Goal: Task Accomplishment & Management: Use online tool/utility

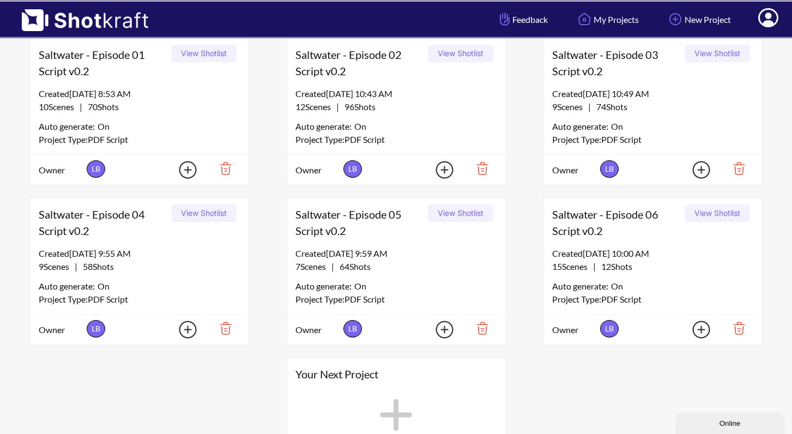
click at [607, 249] on div "Created 9/24/25 at 10:00 AM" at bounding box center [653, 253] width 202 height 13
click at [614, 224] on span "Saltwater - Episode 06 Script v0.2" at bounding box center [616, 222] width 129 height 33
click at [624, 228] on span "Saltwater - Episode 06 Script v0.2" at bounding box center [616, 222] width 129 height 33
click at [574, 326] on span "Owner" at bounding box center [574, 329] width 45 height 13
click at [632, 218] on span "Saltwater - Episode 06 Script v0.2" at bounding box center [616, 222] width 129 height 33
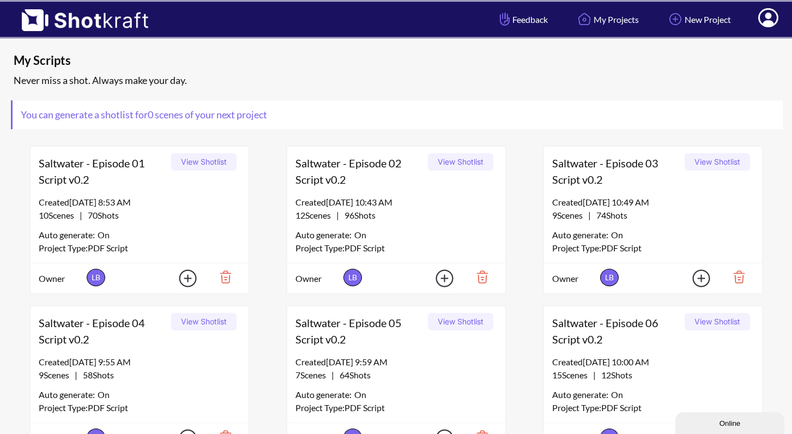
scroll to position [98, 0]
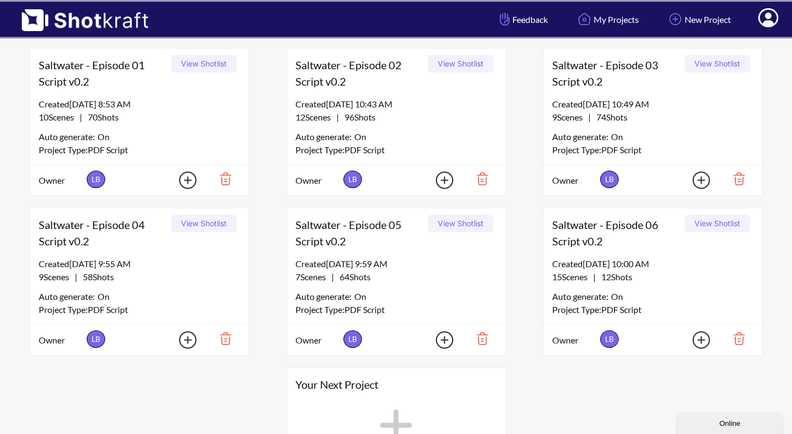
click at [704, 224] on button "View Shotlist" at bounding box center [716, 223] width 65 height 17
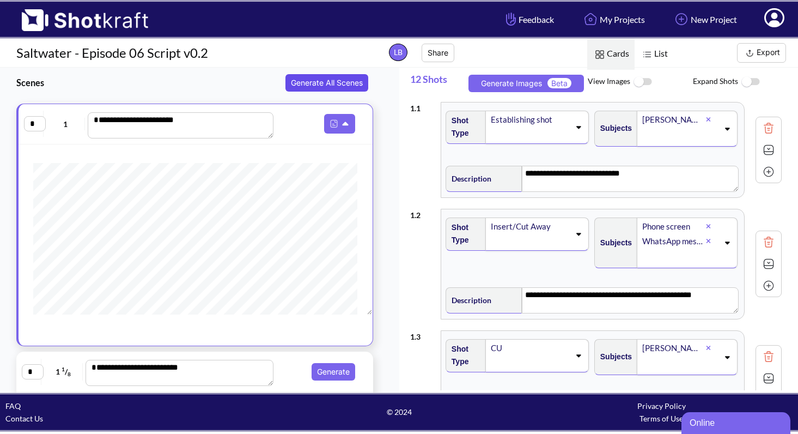
click at [335, 81] on button "Generate All Scenes" at bounding box center [326, 82] width 83 height 17
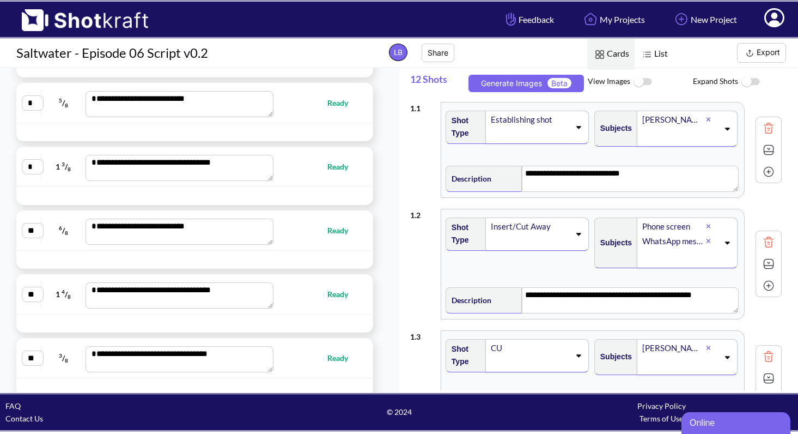
scroll to position [852, 0]
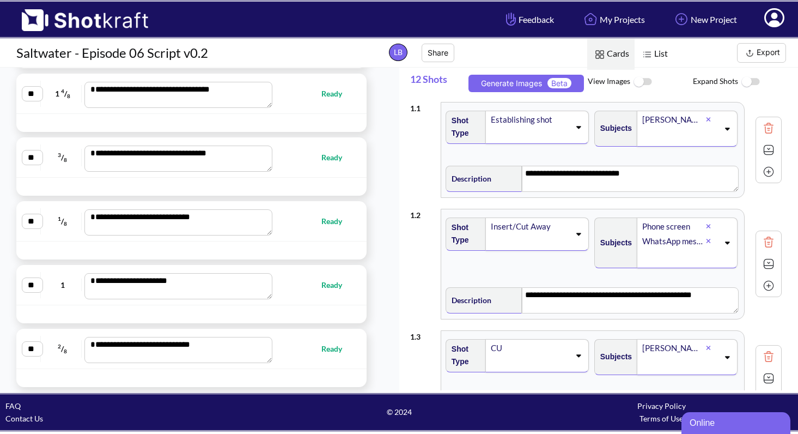
click at [768, 53] on button "Export" at bounding box center [761, 53] width 49 height 20
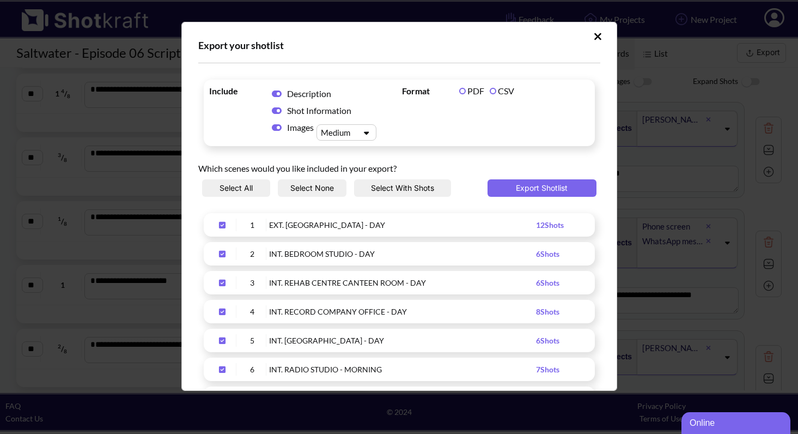
click at [498, 90] on label "CSV" at bounding box center [502, 91] width 25 height 10
click at [352, 134] on div "Upload Script" at bounding box center [337, 132] width 38 height 11
click at [360, 150] on div "Small" at bounding box center [349, 151] width 49 height 16
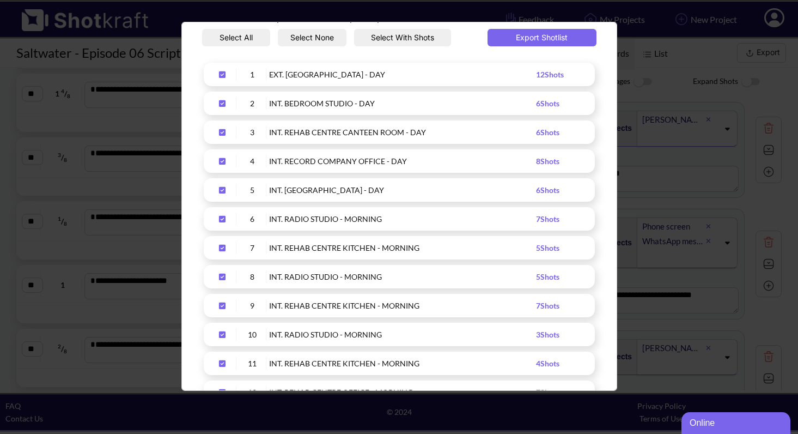
scroll to position [322, 0]
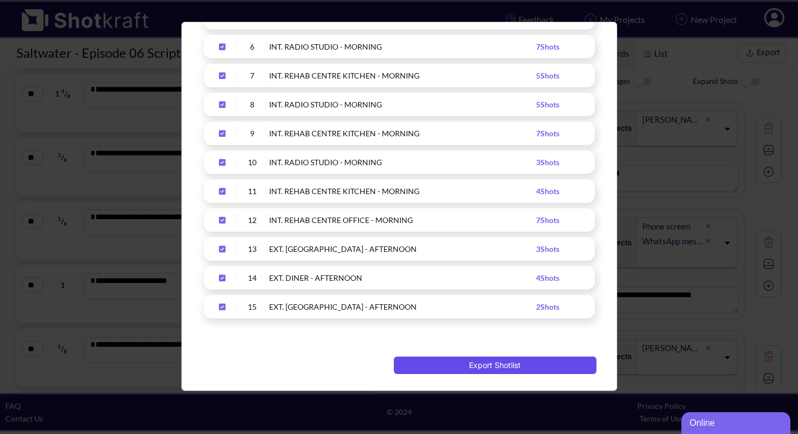
click at [500, 365] on button "Export Shotlist" at bounding box center [495, 364] width 203 height 17
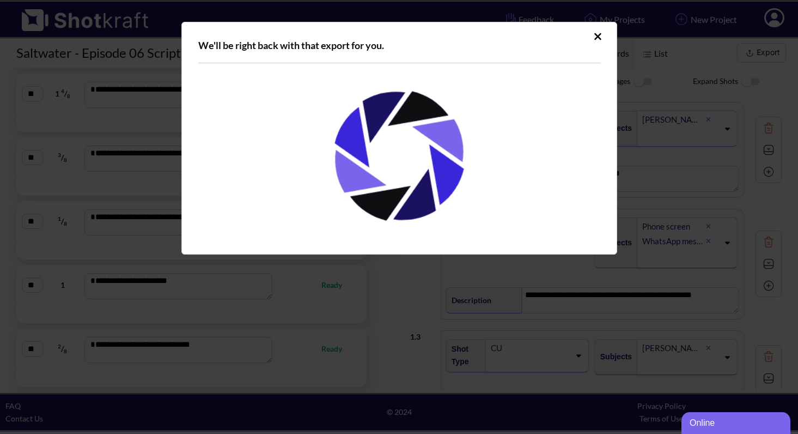
scroll to position [0, 0]
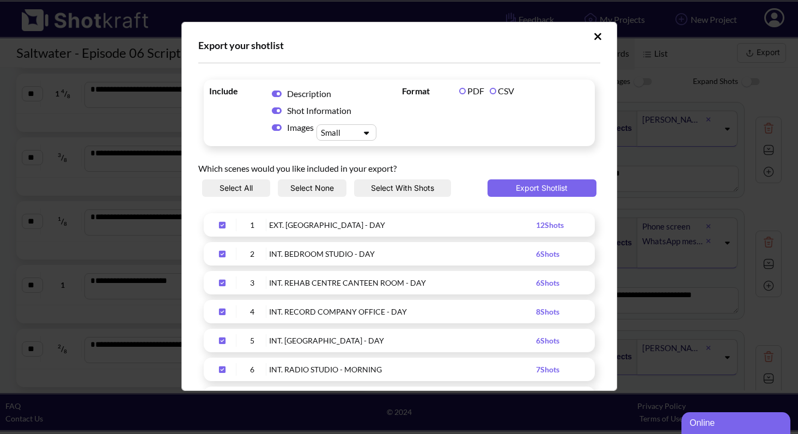
click at [594, 37] on icon "Upload Script" at bounding box center [597, 36] width 7 height 7
